Goal: Complete application form

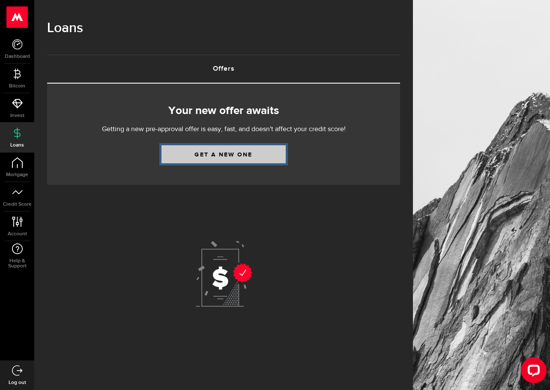
click at [228, 158] on link "Get a new one" at bounding box center [224, 154] width 124 height 18
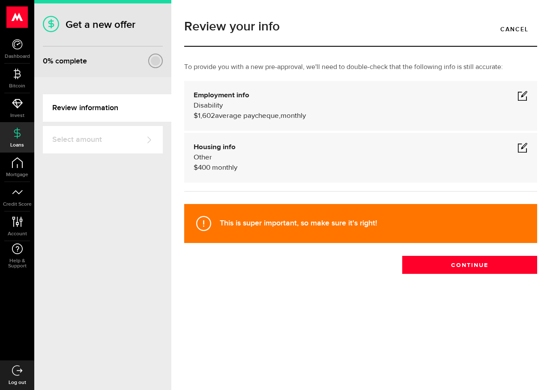
click at [153, 63] on div at bounding box center [155, 60] width 9 height 9
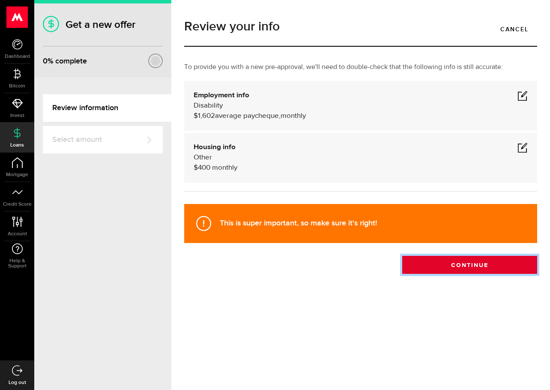
click at [447, 264] on button "Continue" at bounding box center [470, 265] width 135 height 18
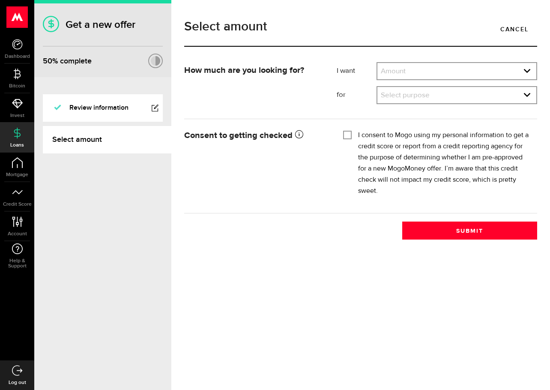
click at [394, 80] on div "Amount Amount $500 $1000 $2000 $3000 $4000 $5000 $6000 $7000 $8000 $9000 $10000…" at bounding box center [457, 71] width 161 height 18
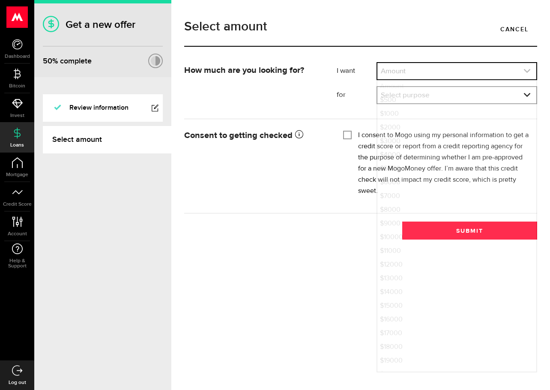
click at [398, 75] on link "expand select" at bounding box center [457, 71] width 159 height 16
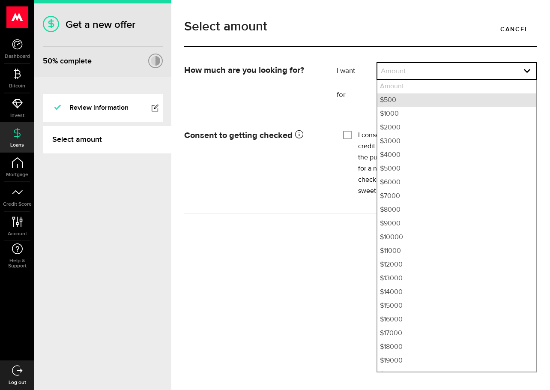
click at [393, 100] on li "$500" at bounding box center [457, 100] width 159 height 14
select select "500"
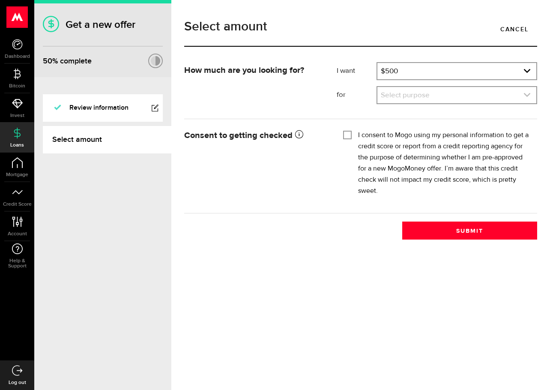
click at [396, 95] on link "expand select" at bounding box center [457, 95] width 159 height 16
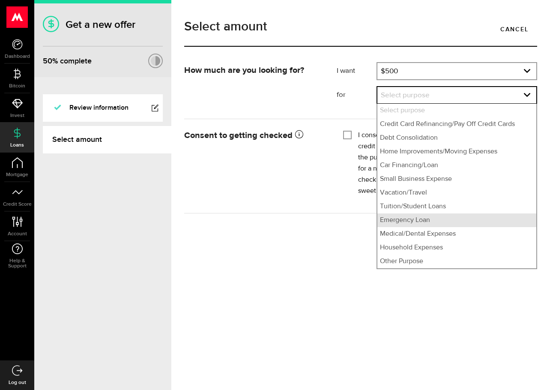
click at [415, 221] on li "Emergency Loan" at bounding box center [457, 220] width 159 height 14
select select "Emergency Loan"
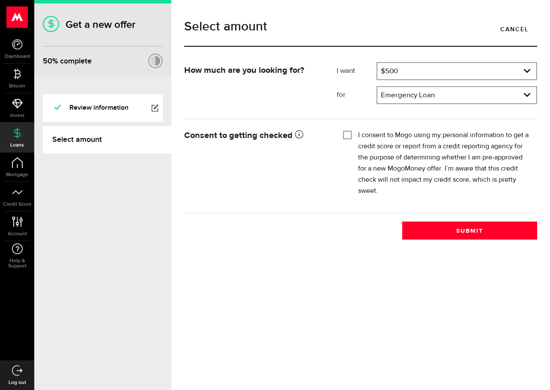
click at [347, 137] on input "I consent to Mogo using my personal information to get a credit score or report…" at bounding box center [347, 134] width 9 height 9
checkbox input "true"
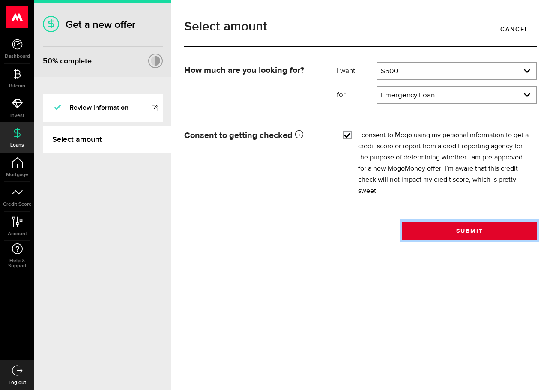
click at [463, 234] on button "Submit" at bounding box center [470, 231] width 135 height 18
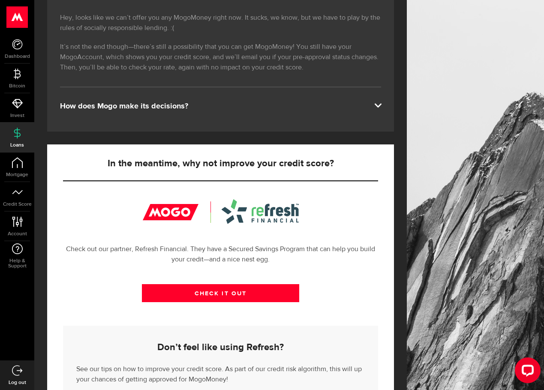
scroll to position [204, 0]
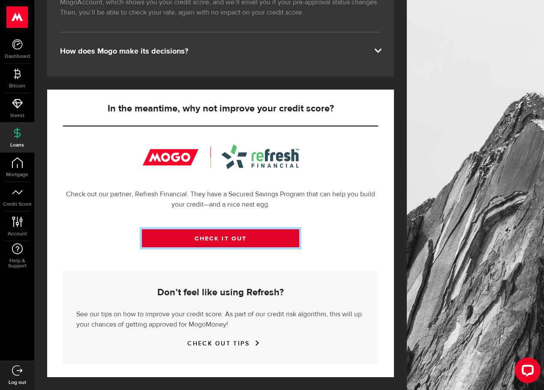
click at [260, 236] on link "CHECK IT OUT" at bounding box center [221, 238] width 158 height 18
